Goal: Task Accomplishment & Management: Manage account settings

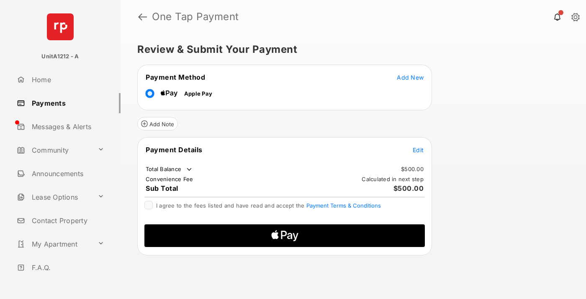
click at [410, 77] on span "Add New" at bounding box center [410, 77] width 27 height 7
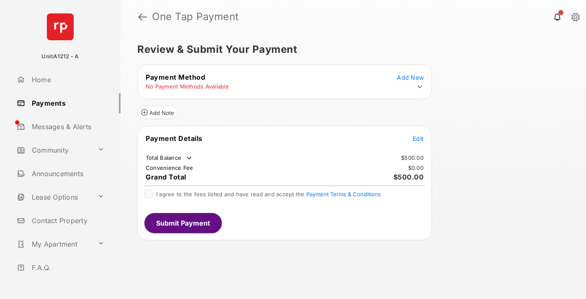
click at [420, 87] on icon at bounding box center [420, 87] width 8 height 8
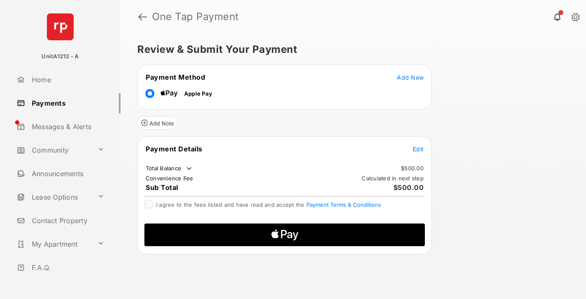
click at [418, 148] on span "Edit" at bounding box center [418, 148] width 11 height 7
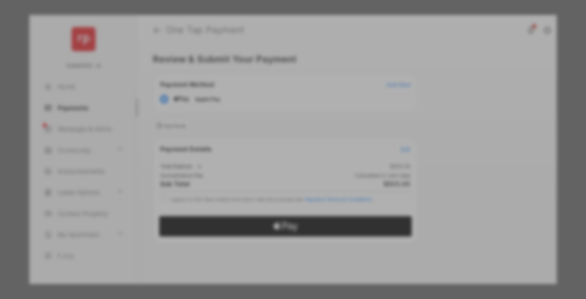
click at [278, 155] on div "Other Amount" at bounding box center [278, 155] width 136 height 14
type input "***"
click at [265, 228] on button "Save" at bounding box center [265, 234] width 42 height 20
